Goal: Obtain resource: Download file/media

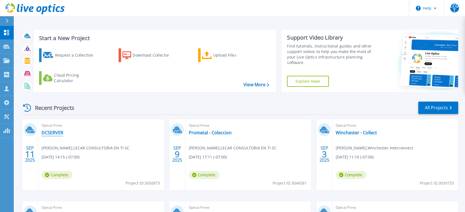
click at [50, 133] on link "DCSERVER" at bounding box center [53, 133] width 22 height 6
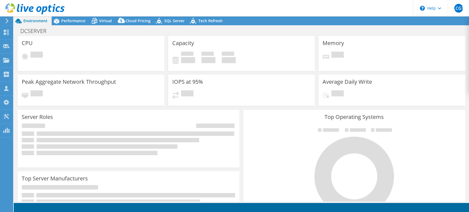
select select "USD"
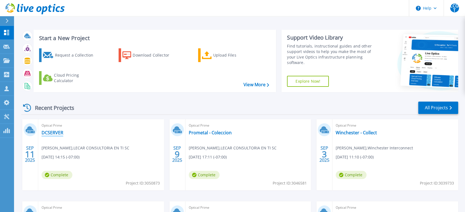
click at [49, 135] on link "DCSERVER" at bounding box center [53, 133] width 22 height 6
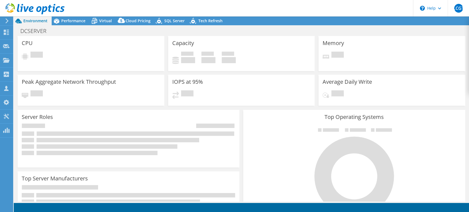
select select "USD"
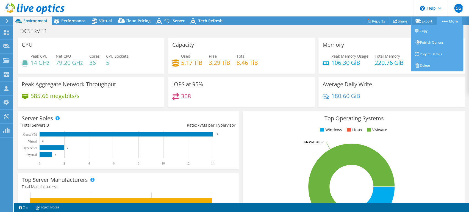
click at [449, 18] on link "More" at bounding box center [450, 21] width 26 height 9
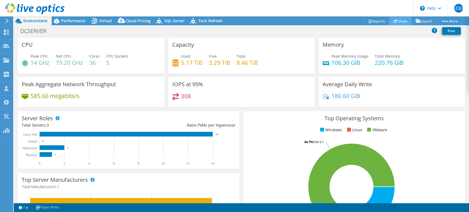
click at [397, 19] on link "Share" at bounding box center [400, 21] width 23 height 9
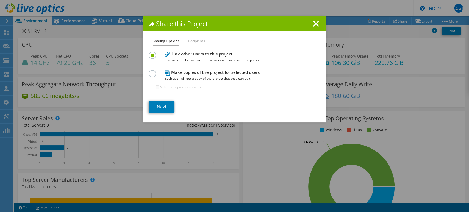
click at [188, 43] on li "Recipients" at bounding box center [196, 41] width 17 height 7
click at [313, 26] on icon at bounding box center [316, 24] width 6 height 6
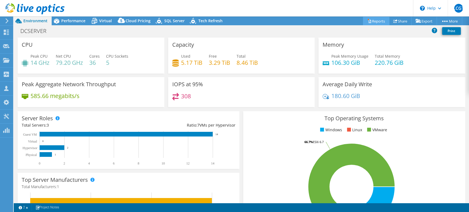
click at [370, 19] on link "Reports" at bounding box center [376, 21] width 26 height 9
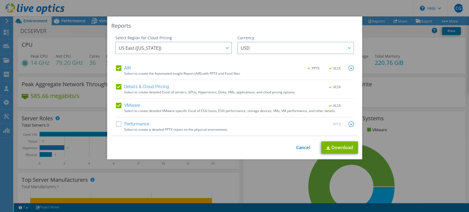
click at [117, 124] on label "Performance" at bounding box center [133, 125] width 34 height 6
click at [0, 0] on input "Performance" at bounding box center [0, 0] width 0 height 0
click at [336, 147] on link "Download" at bounding box center [339, 148] width 37 height 12
